Goal: Information Seeking & Learning: Learn about a topic

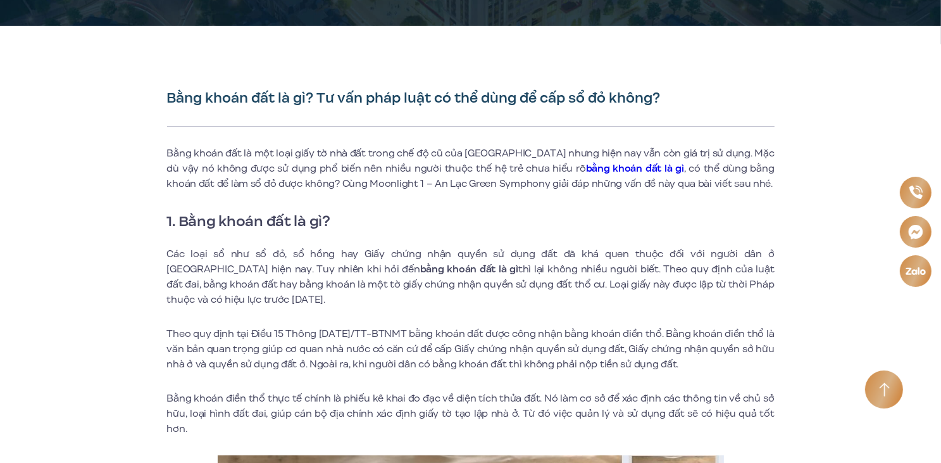
scroll to position [341, 0]
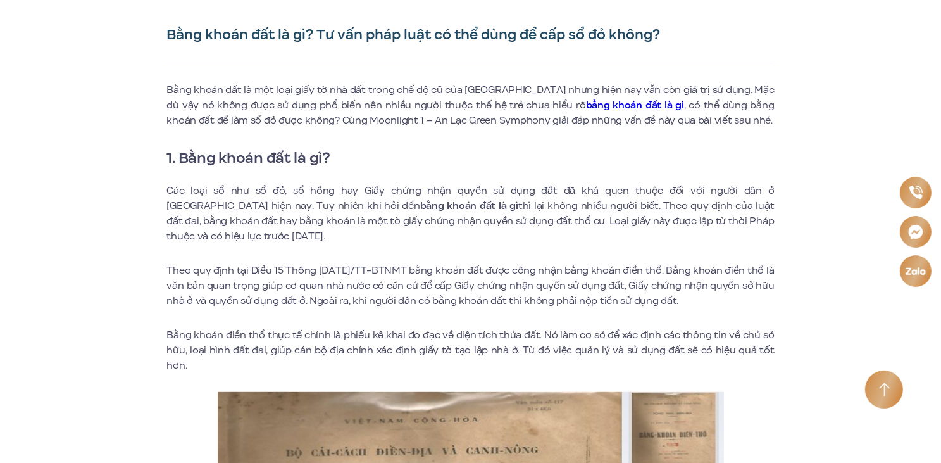
drag, startPoint x: 507, startPoint y: 203, endPoint x: 539, endPoint y: 233, distance: 43.4
click at [539, 233] on p "Các loại sổ như sổ đỏ, sổ hồng hay Giấy chứng nhận quyền sử dụng đất đã khá que…" at bounding box center [471, 213] width 608 height 61
copy p "Theo quy định của luật đất đai, bằng khoán đất hay bằng khoán là một tờ giấy ch…"
drag, startPoint x: 166, startPoint y: 268, endPoint x: 708, endPoint y: 296, distance: 543.3
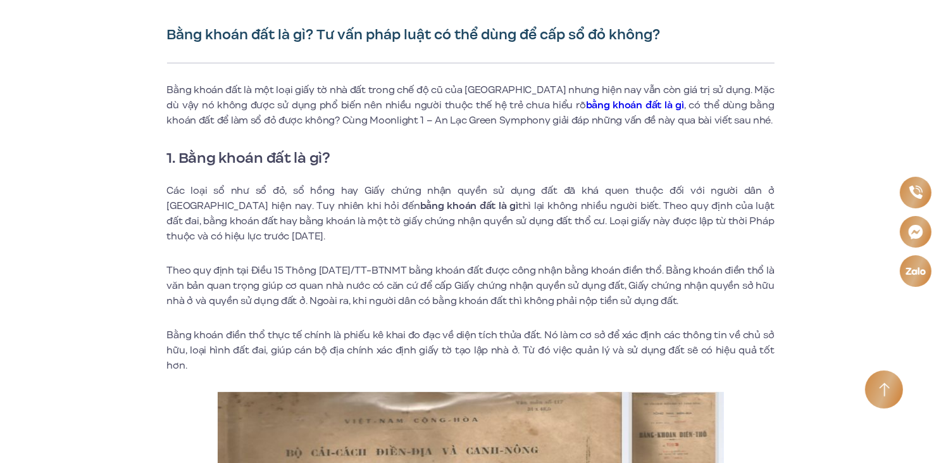
copy p "Theo quy định tại Điều 15 Thông [DATE]/TT-BTNMT bằng khoán đất được công nhận b…"
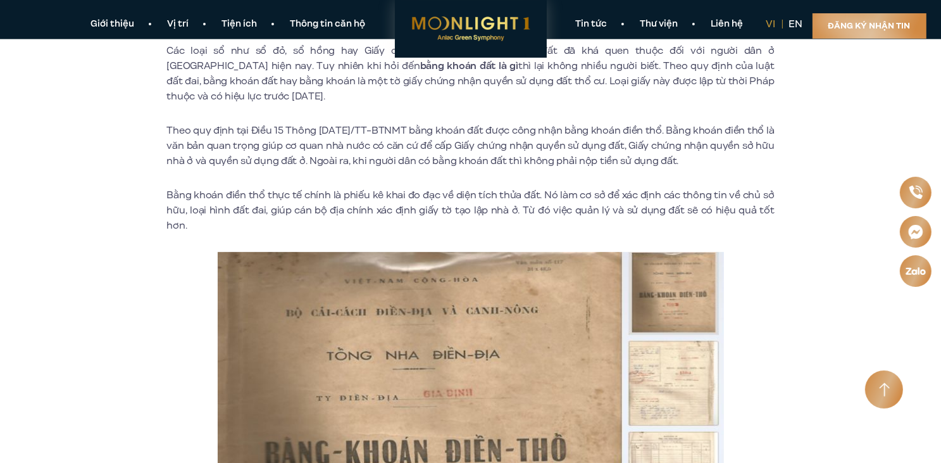
scroll to position [468, 0]
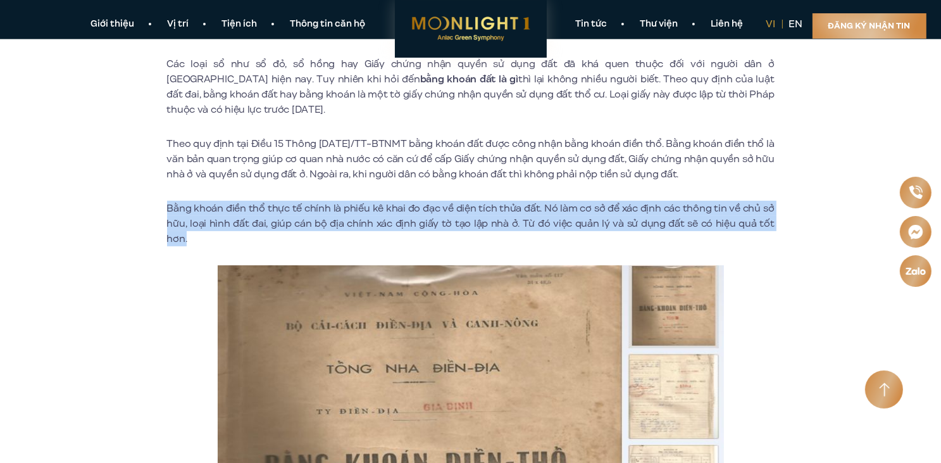
drag, startPoint x: 169, startPoint y: 202, endPoint x: 769, endPoint y: 226, distance: 600.7
click at [769, 226] on p "Bằng khoán điền thổ thực tế chính là phiếu kê khai đo đạc về diện tích thửa đất…" at bounding box center [471, 224] width 608 height 46
copy p "Bằng khoán điền thổ thực tế chính là phiếu kê khai đo đạc về diện tích thửa đất…"
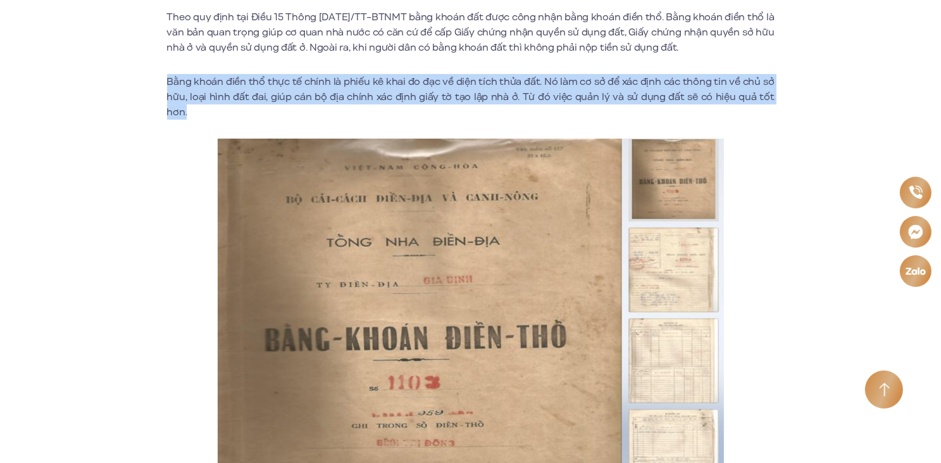
click at [447, 322] on img at bounding box center [471, 329] width 506 height 380
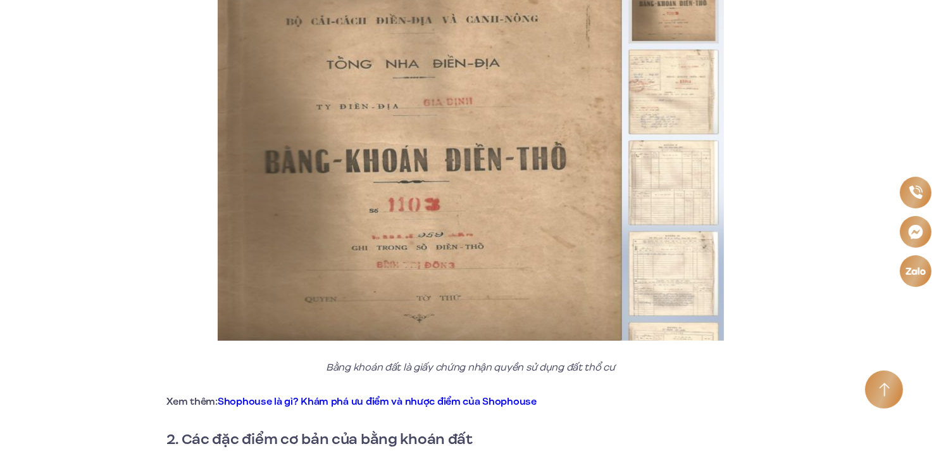
scroll to position [848, 0]
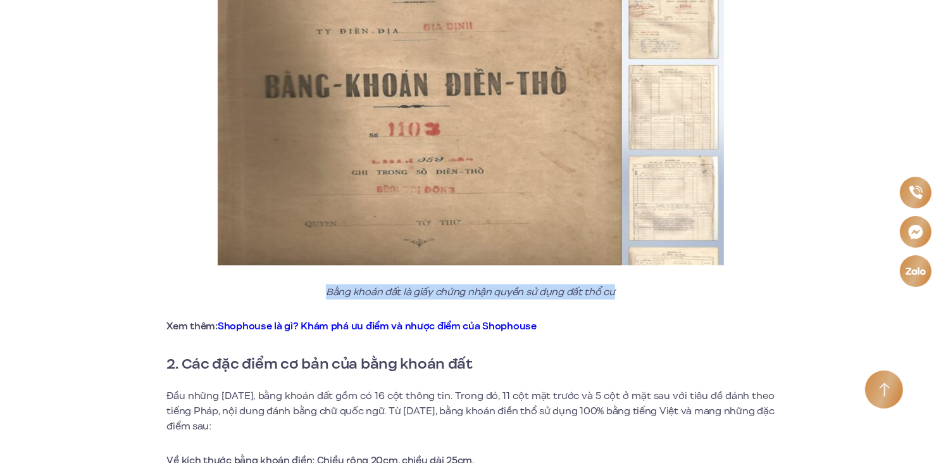
drag, startPoint x: 320, startPoint y: 278, endPoint x: 613, endPoint y: 280, distance: 293.1
click at [613, 284] on p "Bằng khoán đất là giấy chứng nhận quyền sử dụng đất thổ cư" at bounding box center [471, 291] width 608 height 15
copy em "Bằng khoán đất là giấy chứng nhận quyền sử dụng đất thổ cư"
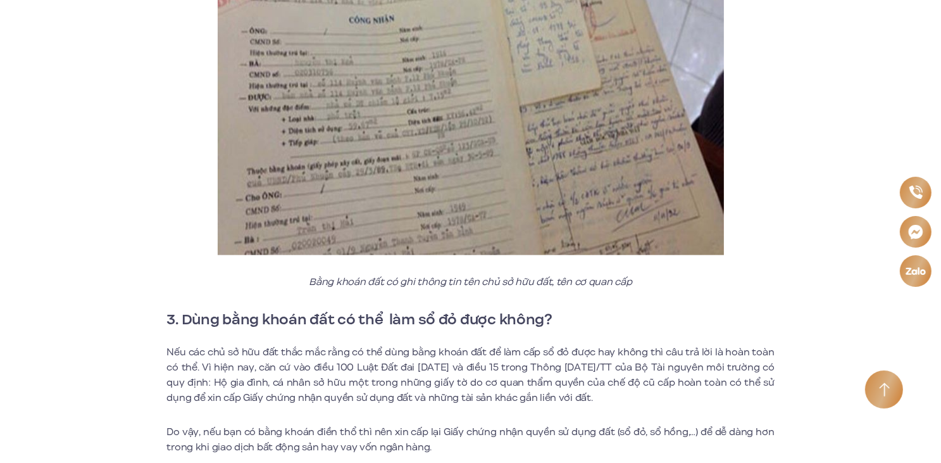
scroll to position [1607, 0]
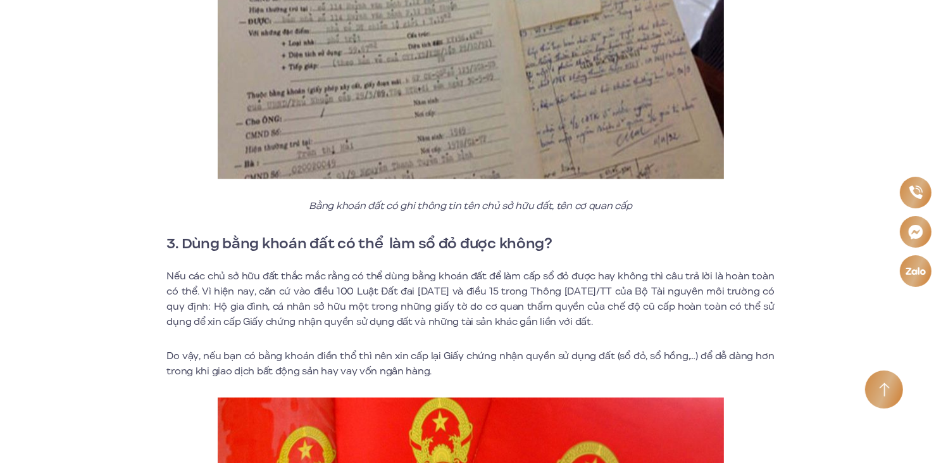
drag, startPoint x: 256, startPoint y: 275, endPoint x: 620, endPoint y: 308, distance: 366.2
click at [620, 308] on p "Nếu các chủ sở hữu đất thắc mắc rằng có thể dùng bằng khoán đất để làm cấp sổ đ…" at bounding box center [471, 298] width 608 height 61
copy p "căn cứ vào điều 100 Luật Đất đai [DATE] và điều 15 trong Thông [DATE]/TT của Bộ…"
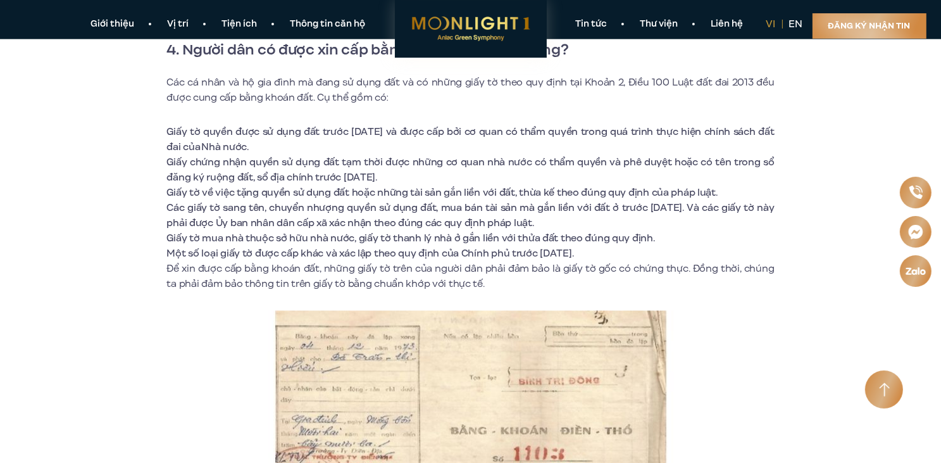
scroll to position [2367, 0]
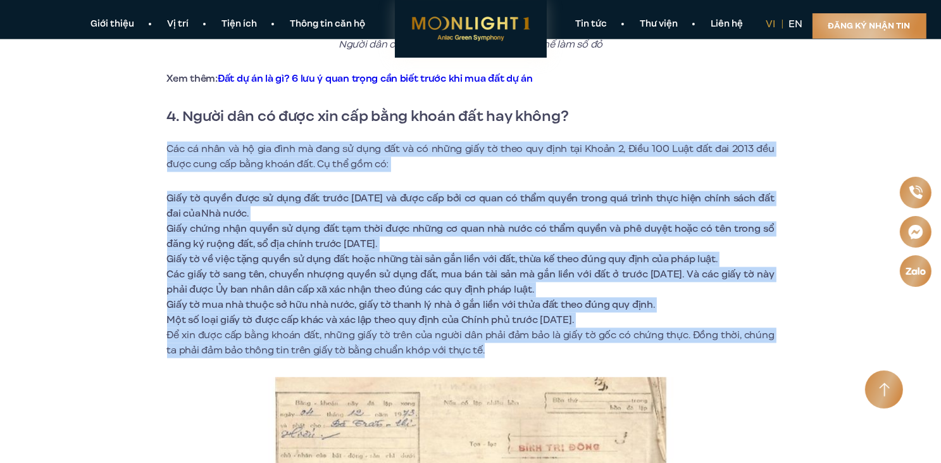
drag, startPoint x: 162, startPoint y: 132, endPoint x: 509, endPoint y: 334, distance: 401.5
copy div "Lor ip dolo si am con adip el sedd ei temp inc ut la etdol magn al enim adm ven…"
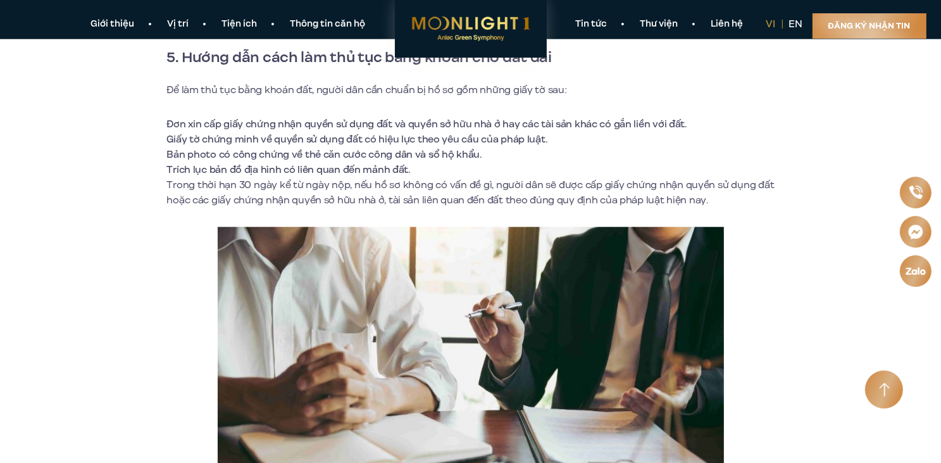
scroll to position [3064, 0]
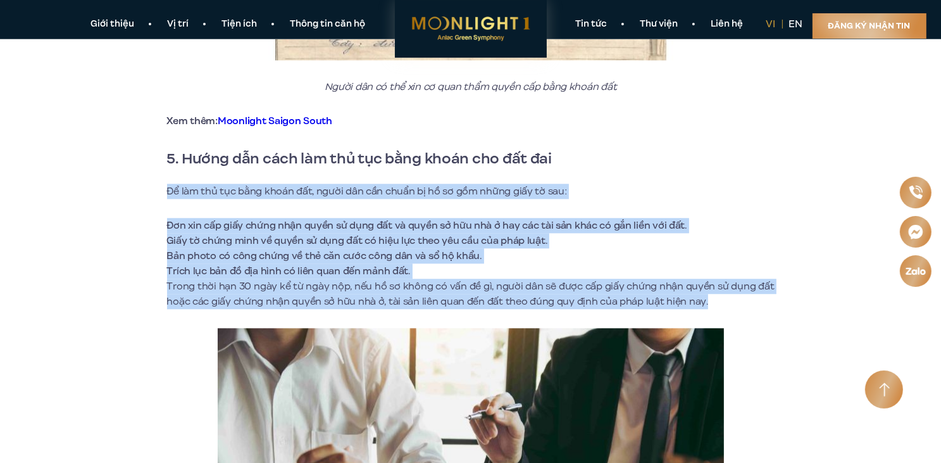
drag, startPoint x: 163, startPoint y: 172, endPoint x: 712, endPoint y: 292, distance: 561.2
click at [712, 292] on div "Bằng khoán đất là gì? Tư vấn pháp luật có thể dùng để cấp sổ đỏ không? Bằng kho…" at bounding box center [471, 52] width 779 height 5497
copy div "Để làm thủ tục bằng khoán đất, người dân cần chuẩn bị hồ sơ gồm những giấy tờ s…"
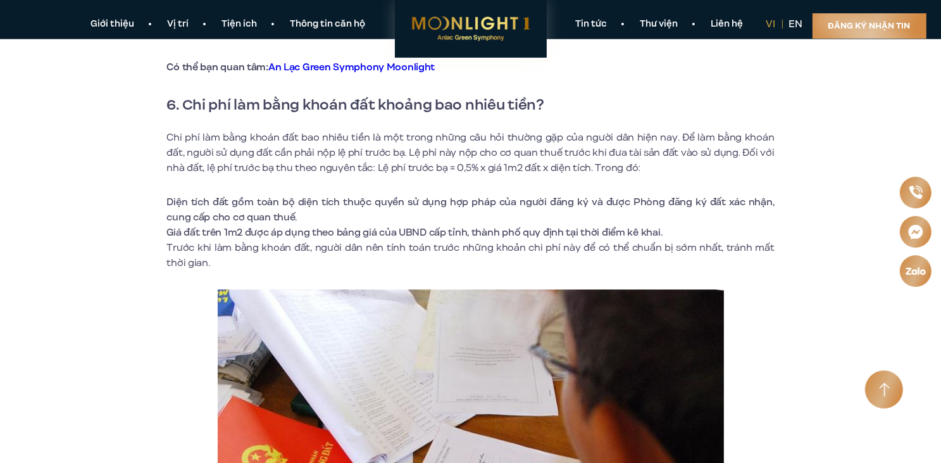
scroll to position [3760, 0]
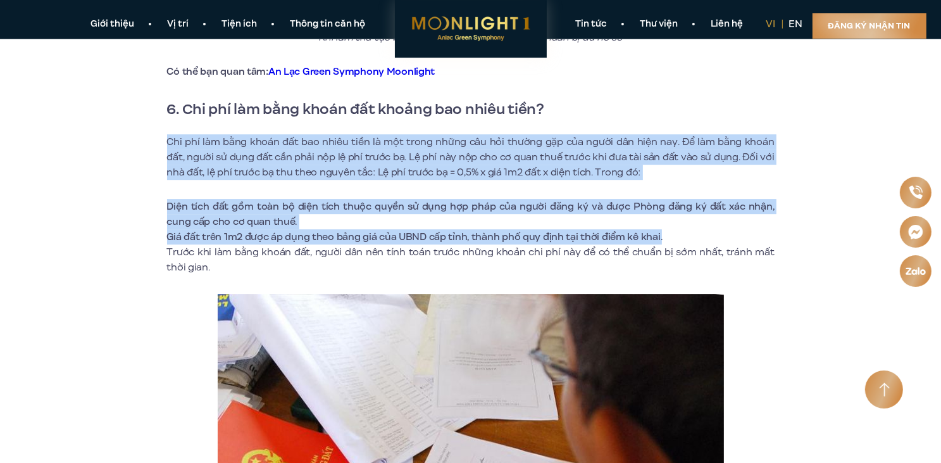
drag, startPoint x: 167, startPoint y: 123, endPoint x: 665, endPoint y: 217, distance: 506.9
copy div "Chi phí làm bằng khoán đất bao nhiêu tiền là một trong những câu hỏi thường gặp…"
